Goal: Task Accomplishment & Management: Complete application form

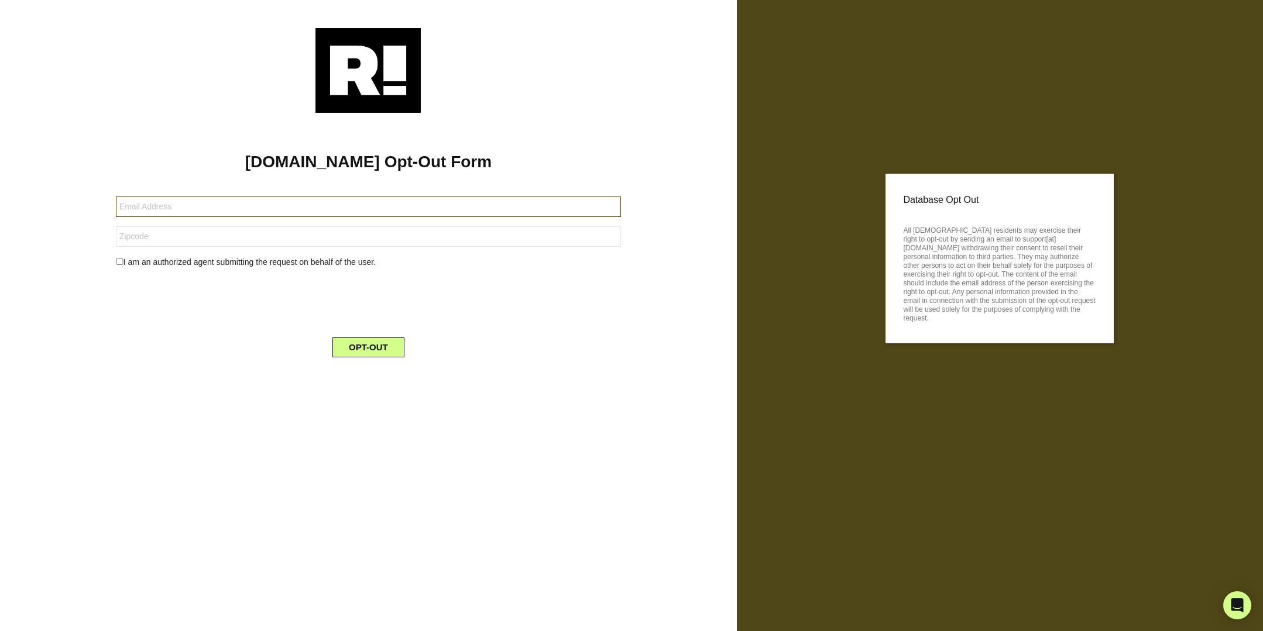
click at [201, 208] on input "text" at bounding box center [368, 207] width 505 height 20
type input "[EMAIL_ADDRESS][DOMAIN_NAME]"
type input "53017"
click at [119, 261] on input "checkbox" at bounding box center [120, 261] width 8 height 7
click at [122, 256] on div "I am an authorized agent submitting the request on behalf of the user." at bounding box center [368, 262] width 523 height 12
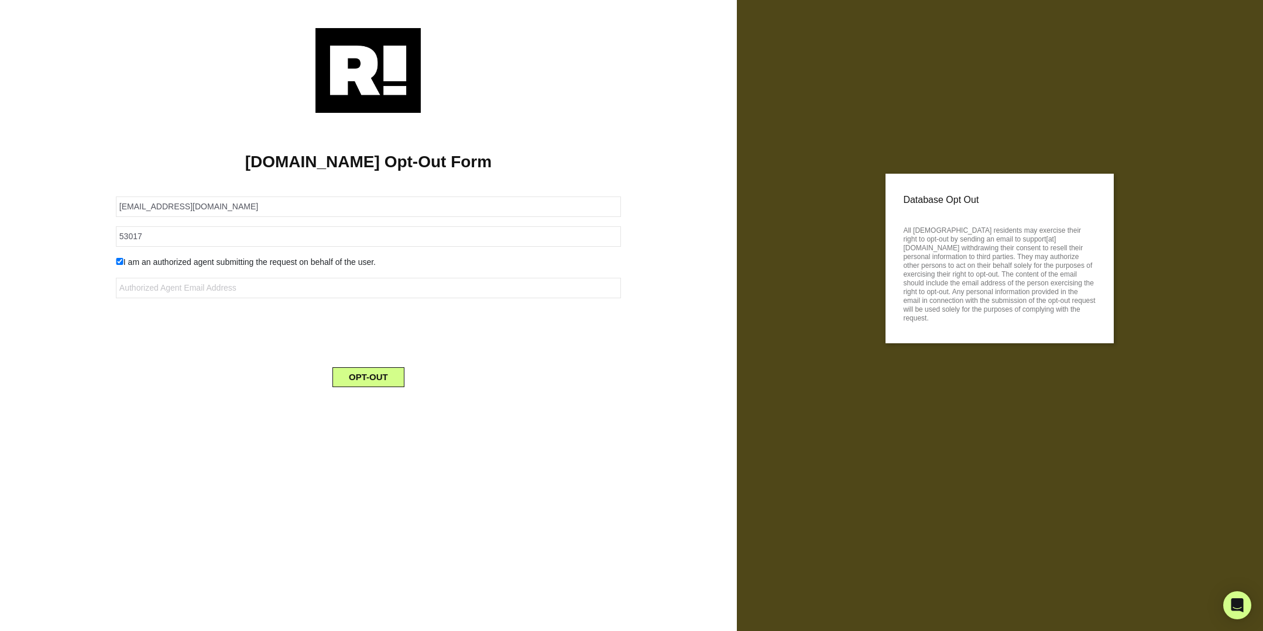
click at [118, 260] on input "checkbox" at bounding box center [120, 261] width 8 height 7
checkbox input "false"
click at [373, 343] on button "OPT-OUT" at bounding box center [368, 348] width 72 height 20
